Goal: Task Accomplishment & Management: Manage account settings

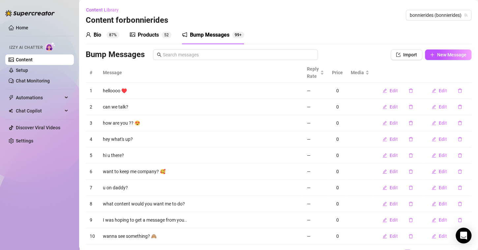
scroll to position [32, 0]
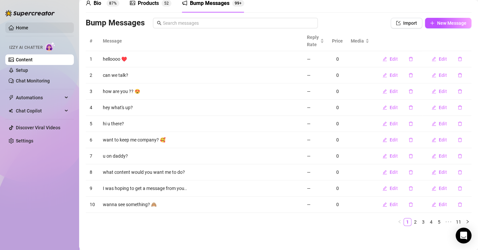
click at [18, 28] on link "Home" at bounding box center [22, 27] width 13 height 5
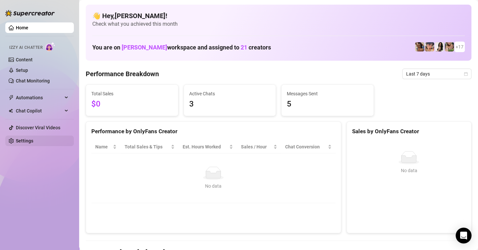
click at [33, 139] on link "Settings" at bounding box center [24, 140] width 17 height 5
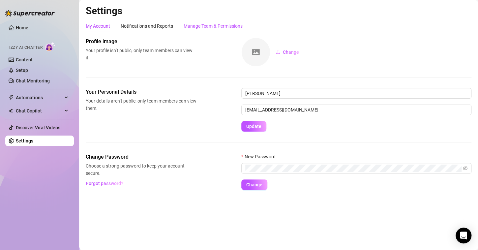
click at [219, 25] on div "Manage Team & Permissions" at bounding box center [213, 25] width 59 height 7
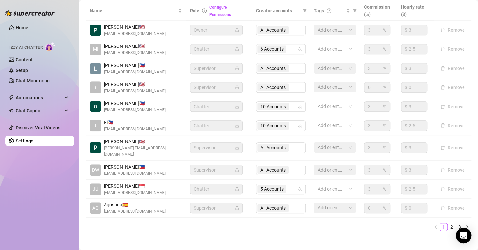
scroll to position [160, 0]
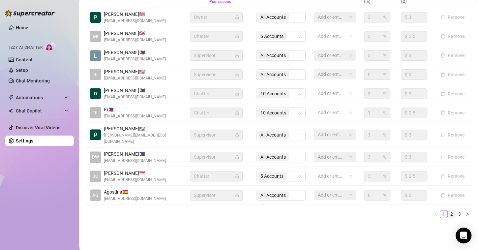
click at [448, 212] on link "2" at bounding box center [451, 214] width 7 height 7
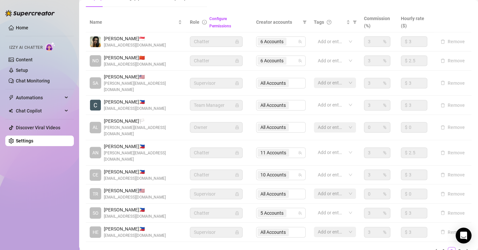
scroll to position [135, 0]
click at [287, 62] on div "6 Accounts" at bounding box center [278, 60] width 40 height 9
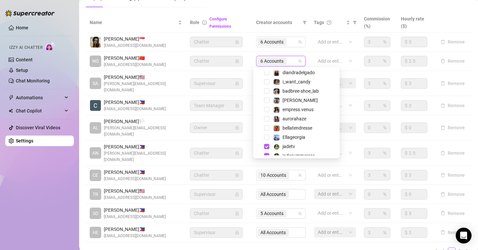
scroll to position [119, 0]
